Goal: Task Accomplishment & Management: Use online tool/utility

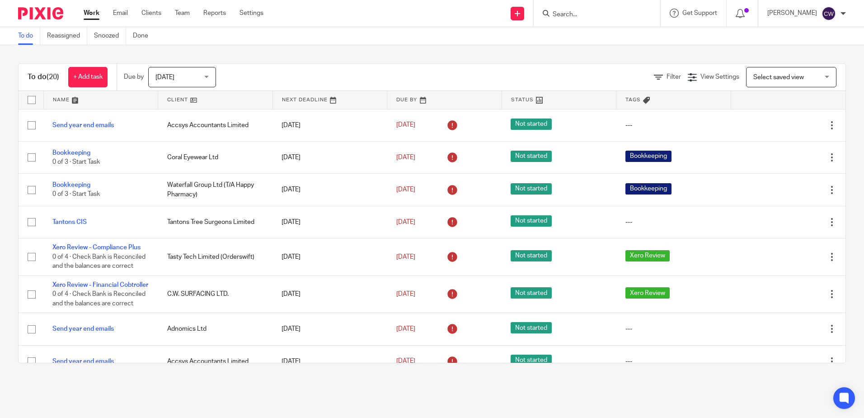
click at [581, 18] on input "Search" at bounding box center [592, 15] width 81 height 8
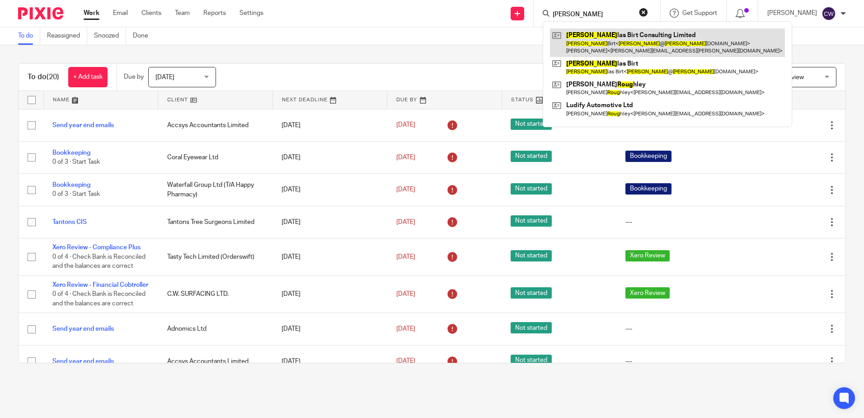
type input "[PERSON_NAME]"
click at [589, 47] on link at bounding box center [667, 42] width 235 height 28
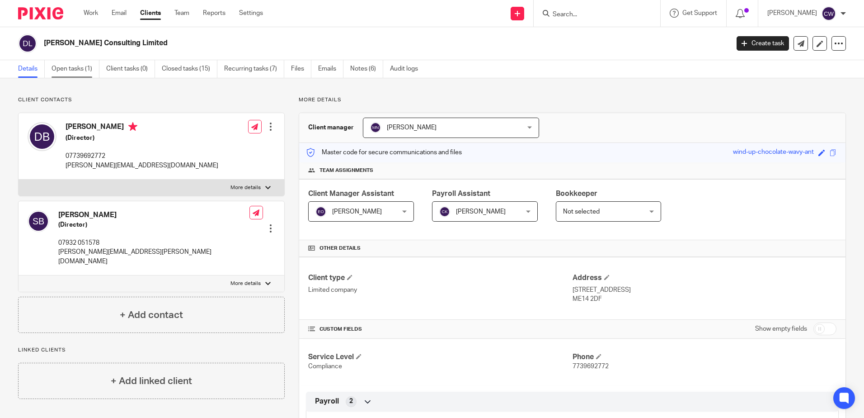
click at [76, 62] on link "Open tasks (1)" at bounding box center [76, 69] width 48 height 18
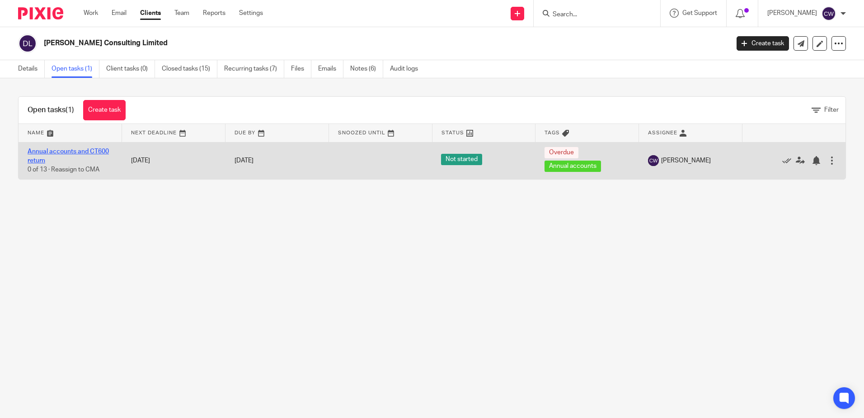
click at [104, 149] on link "Annual accounts and CT600 return" at bounding box center [68, 155] width 81 height 15
click at [76, 152] on link "Annual accounts and CT600 return" at bounding box center [68, 155] width 81 height 15
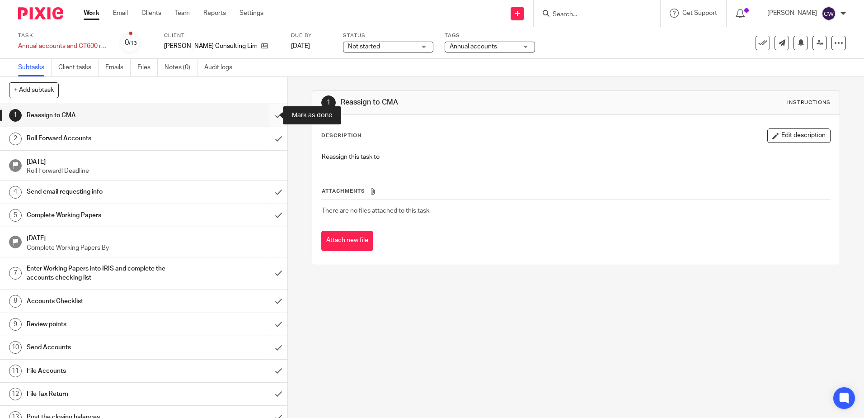
click at [272, 116] on input "submit" at bounding box center [144, 115] width 288 height 23
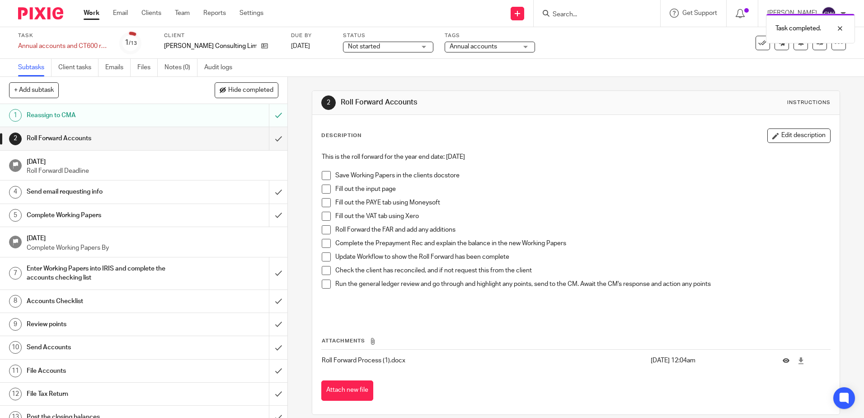
click at [330, 180] on li "Save Working Papers in the clients docstore" at bounding box center [576, 178] width 508 height 14
click at [325, 176] on span at bounding box center [326, 175] width 9 height 9
click at [325, 186] on span at bounding box center [326, 188] width 9 height 9
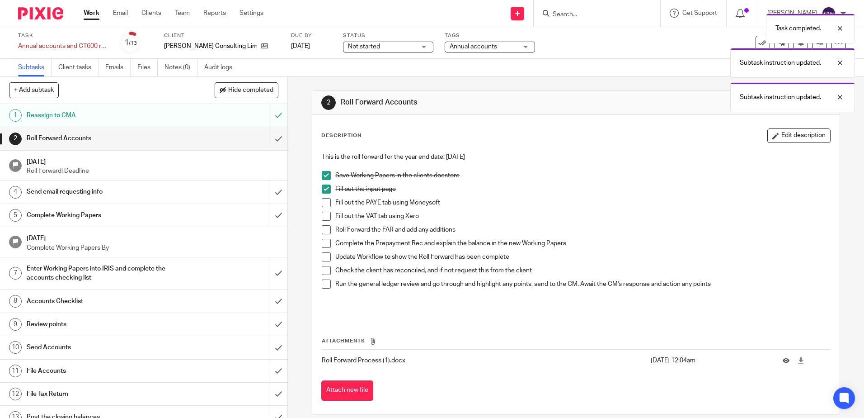
click at [325, 203] on span at bounding box center [326, 202] width 9 height 9
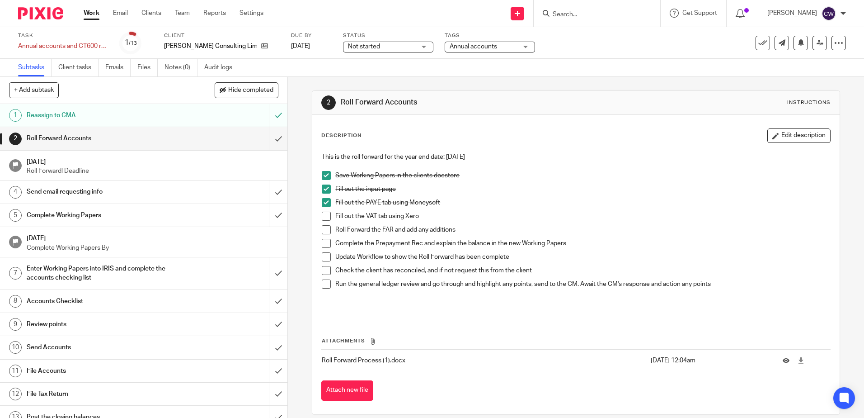
click at [323, 217] on span at bounding box center [326, 216] width 9 height 9
click at [322, 226] on span at bounding box center [326, 229] width 9 height 9
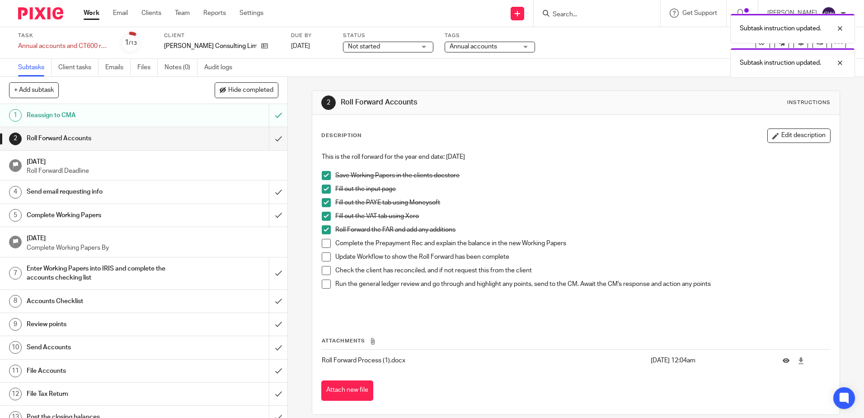
click at [323, 241] on span at bounding box center [326, 243] width 9 height 9
click at [323, 256] on span at bounding box center [326, 256] width 9 height 9
